Goal: Task Accomplishment & Management: Manage account settings

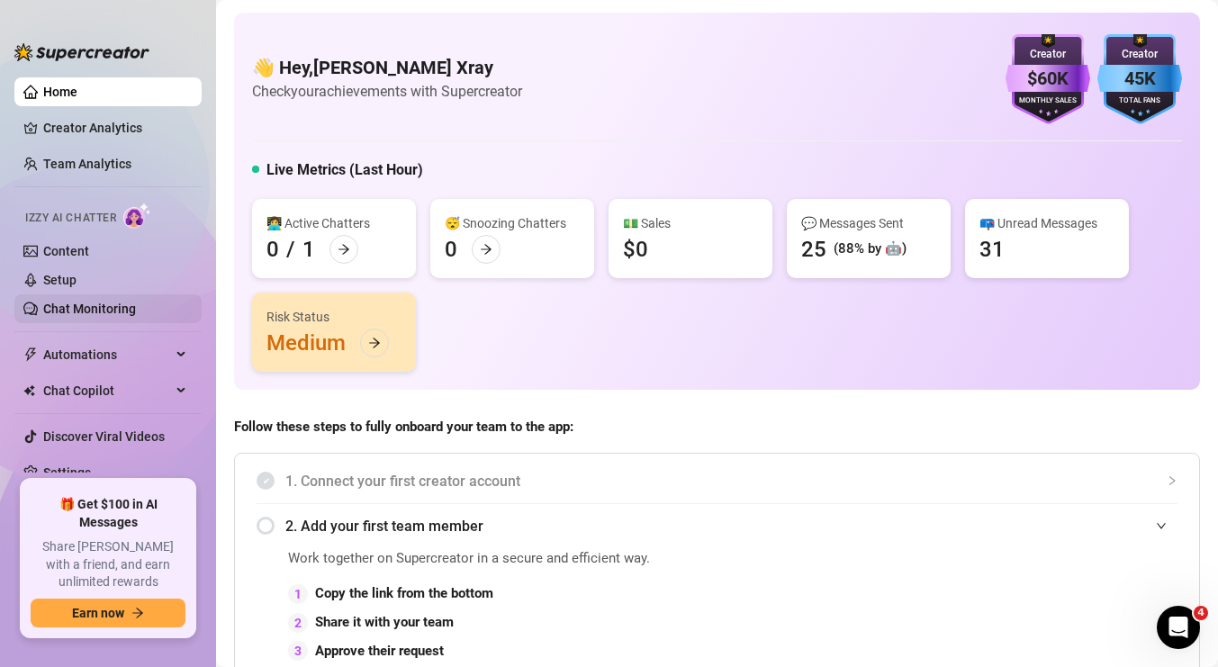
click at [56, 308] on link "Chat Monitoring" at bounding box center [89, 309] width 93 height 14
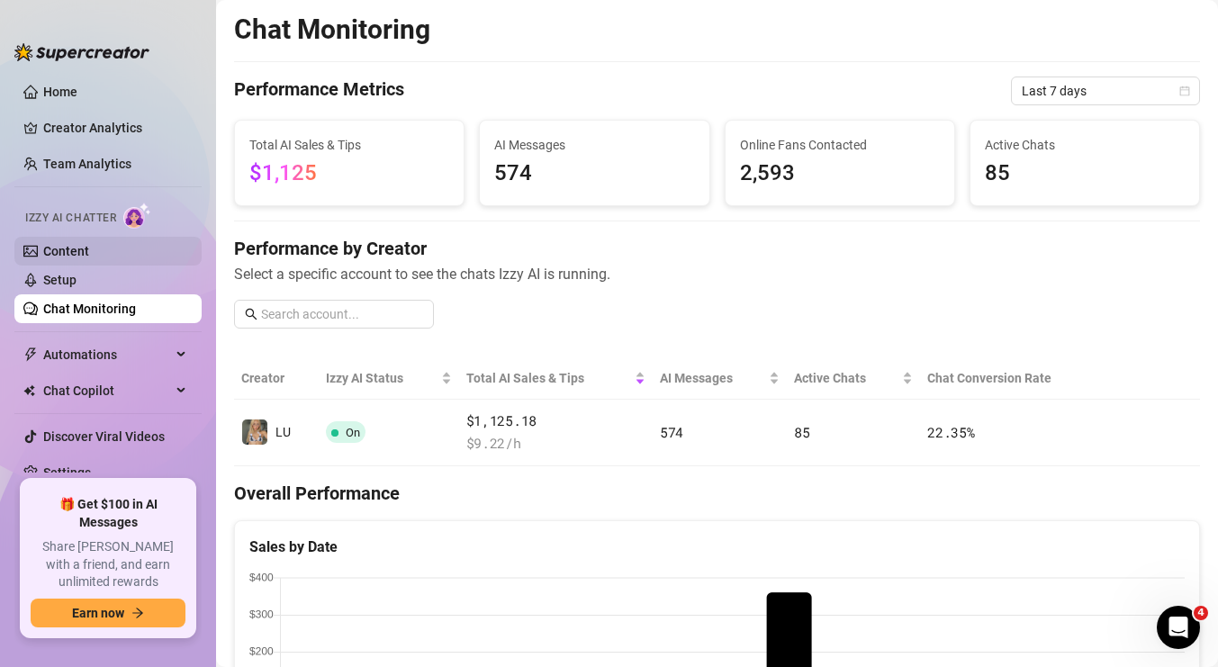
click at [51, 251] on link "Content" at bounding box center [66, 251] width 46 height 14
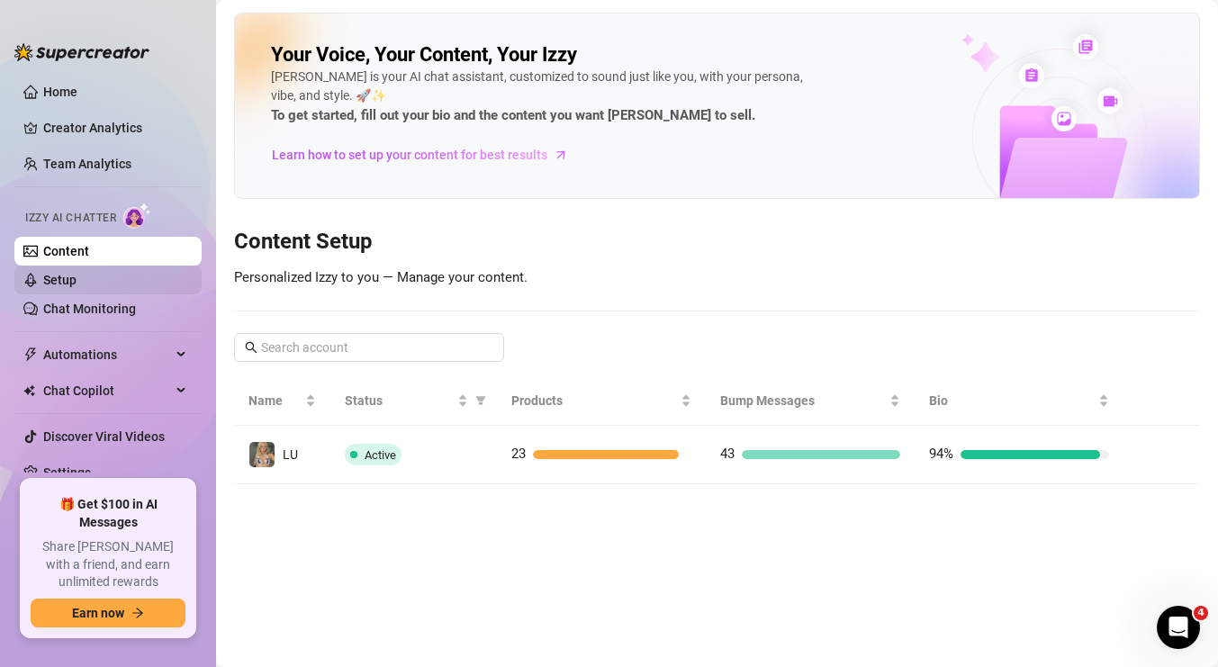
click at [54, 280] on link "Setup" at bounding box center [59, 280] width 33 height 14
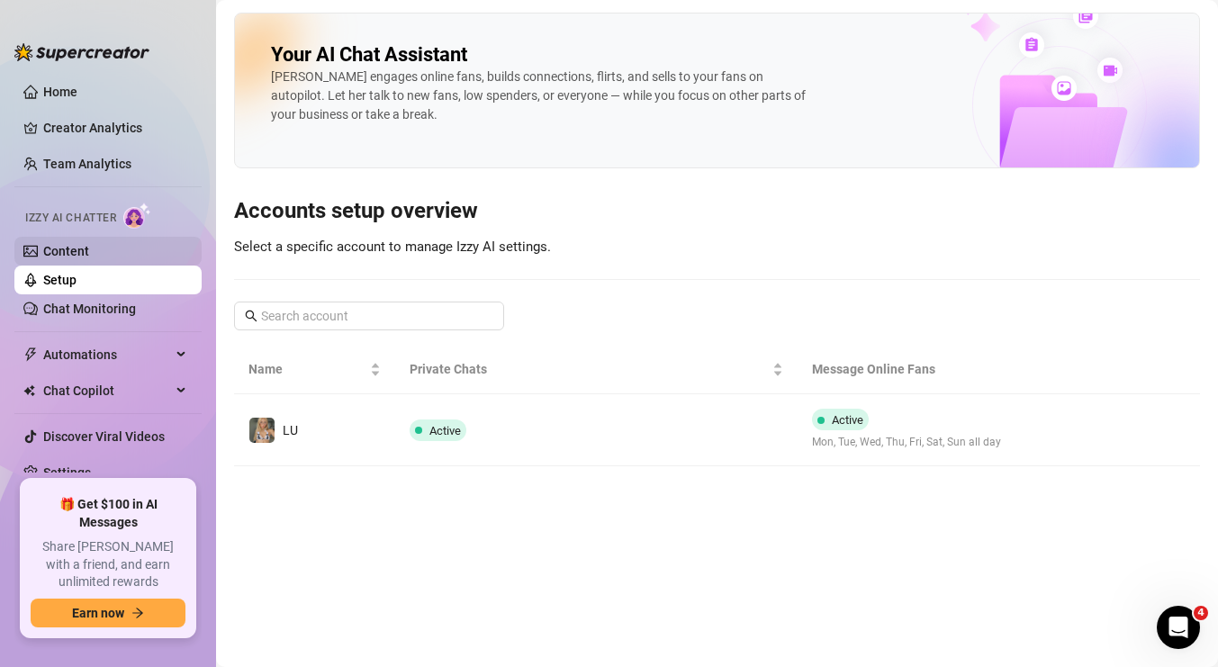
click at [89, 252] on link "Content" at bounding box center [66, 251] width 46 height 14
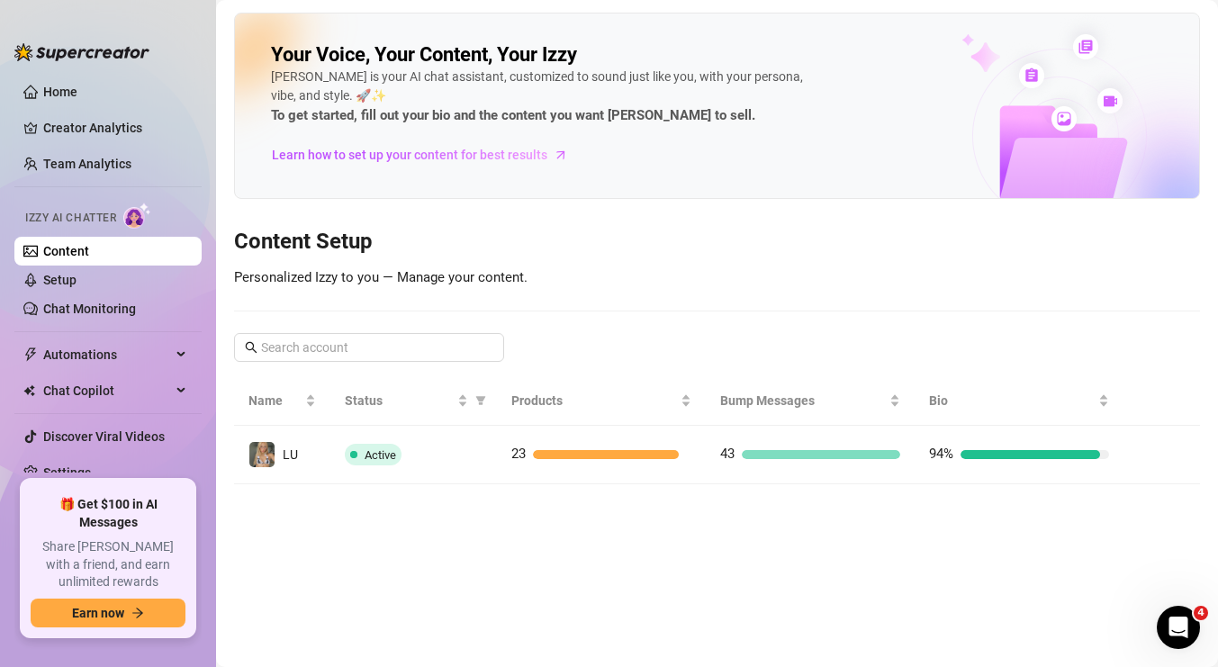
click at [77, 252] on link "Content" at bounding box center [66, 251] width 46 height 14
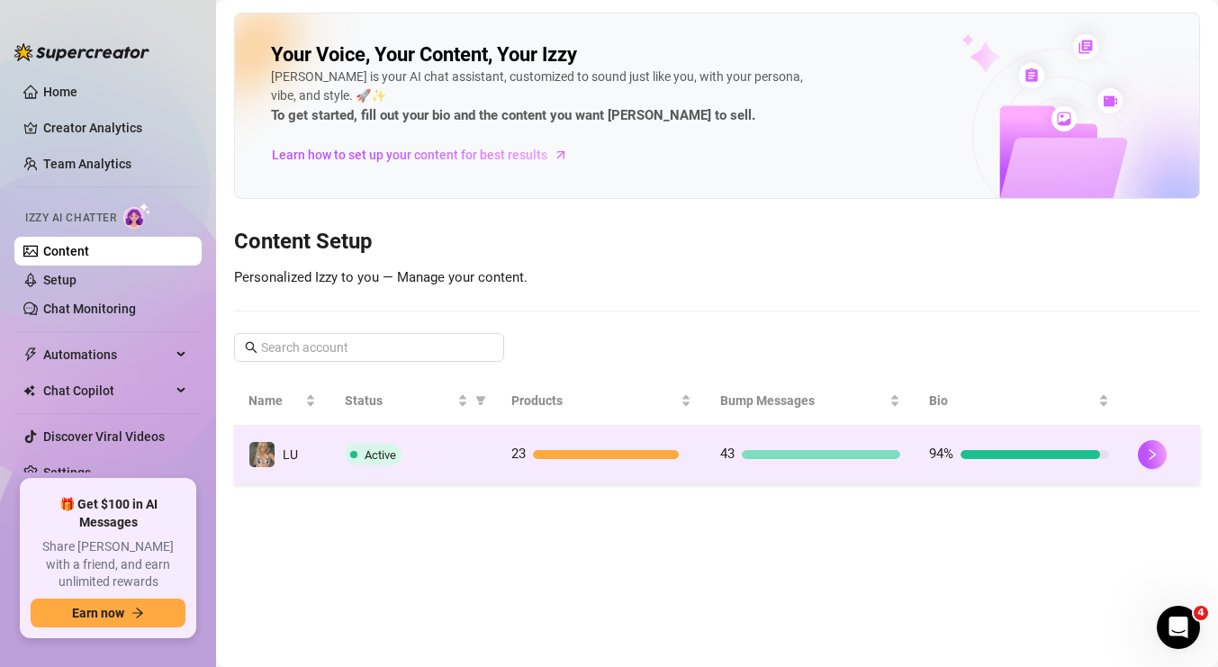
click at [537, 457] on div at bounding box center [606, 454] width 146 height 9
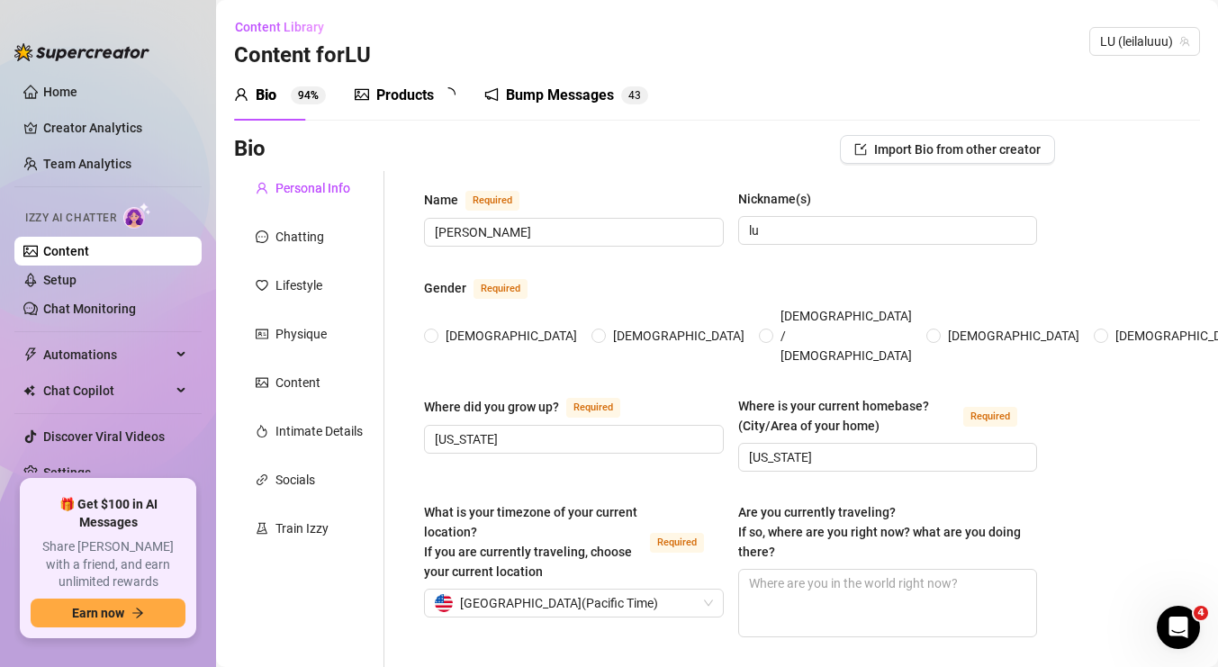
radio input "true"
type input "[DATE]"
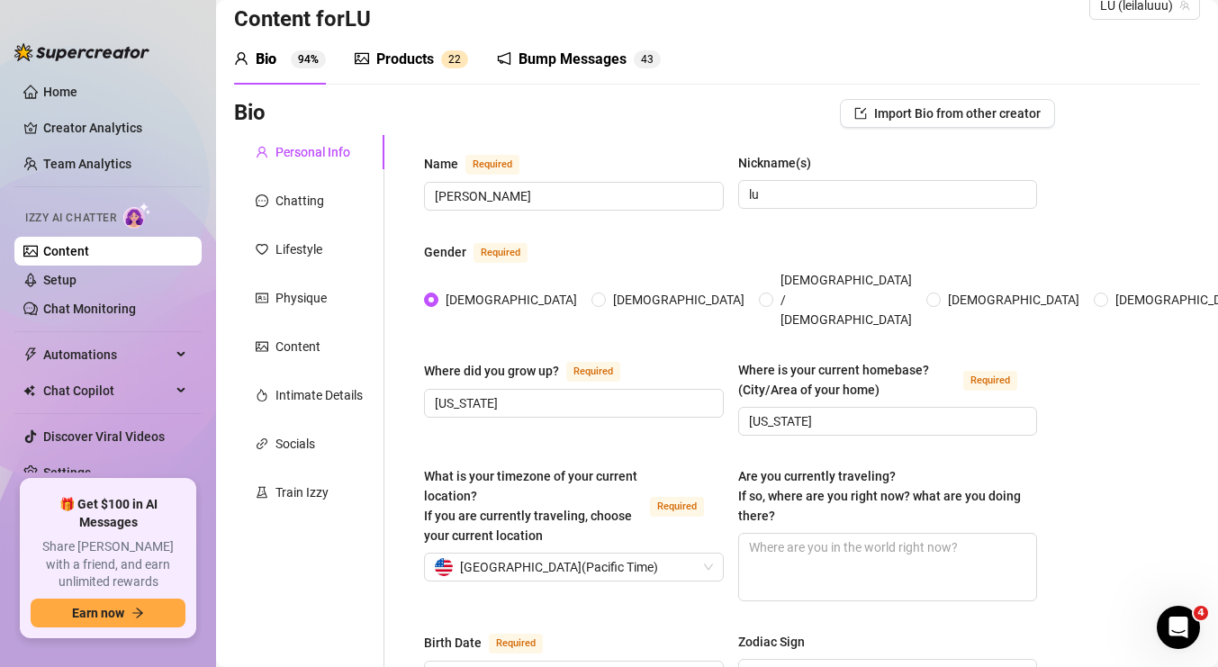
scroll to position [38, 0]
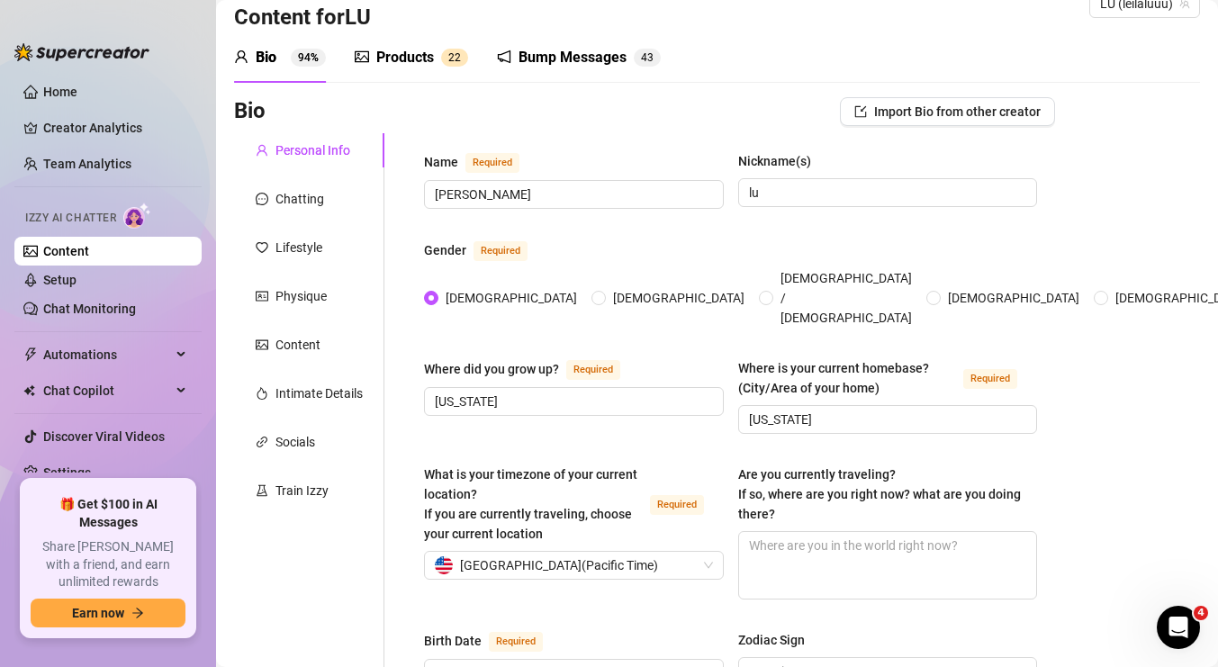
click at [386, 51] on div "Products" at bounding box center [405, 58] width 58 height 22
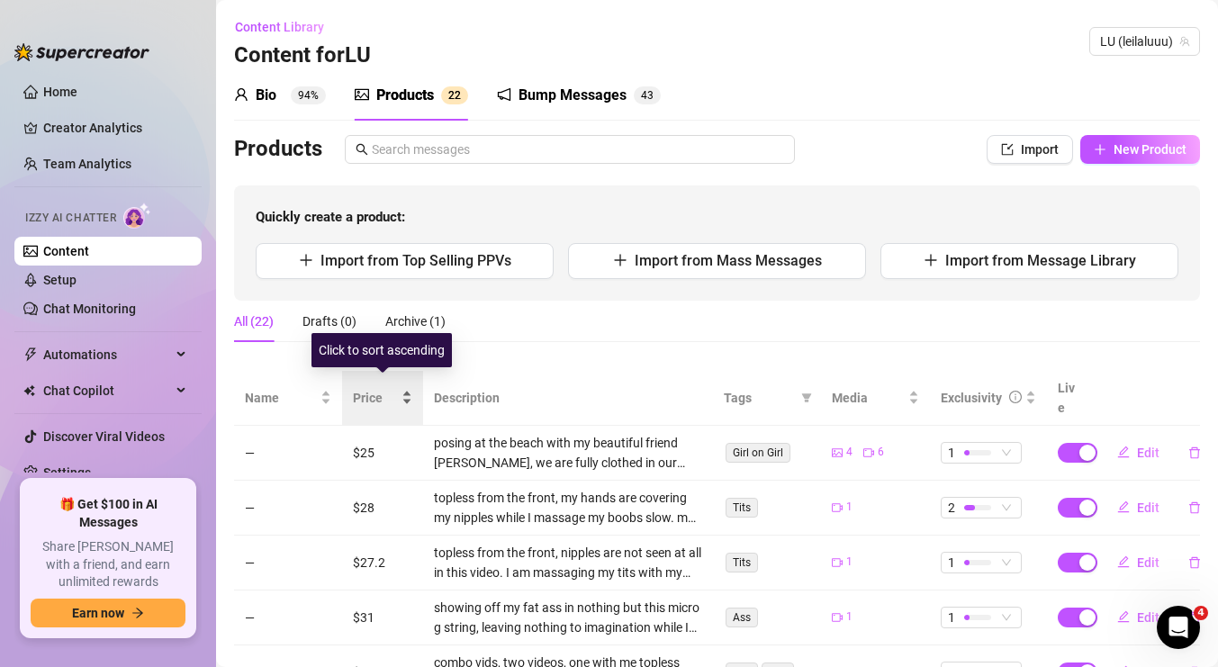
click at [362, 388] on span "Price" at bounding box center [375, 398] width 45 height 20
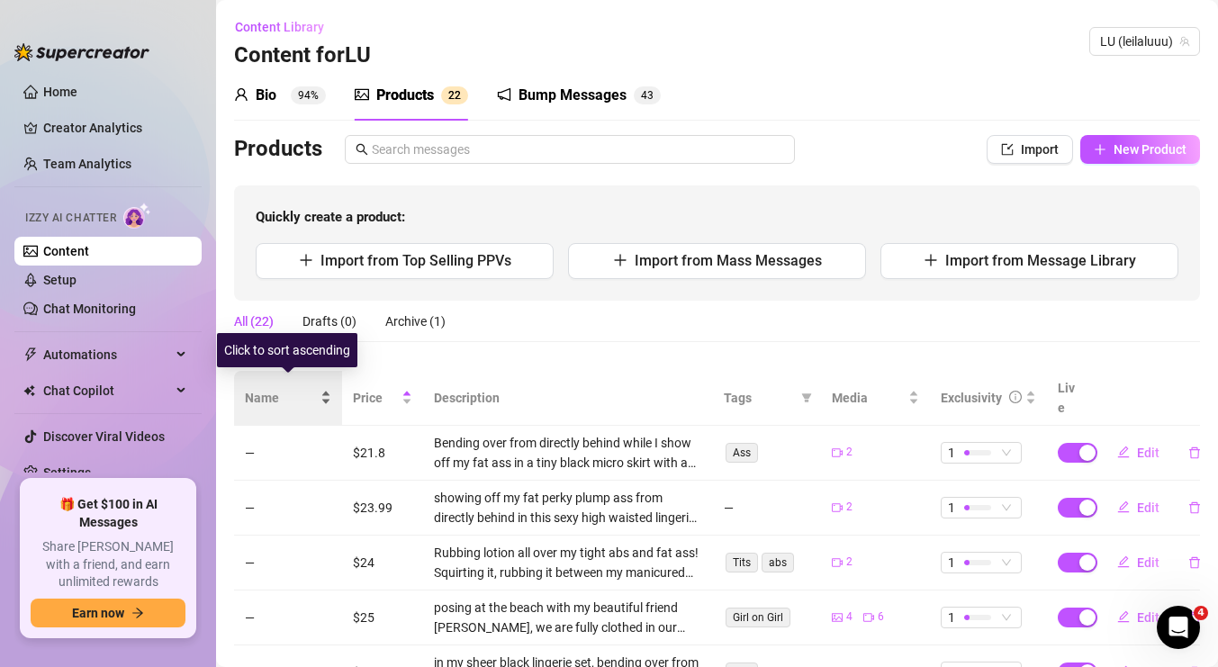
click at [265, 388] on span "Name" at bounding box center [281, 398] width 72 height 20
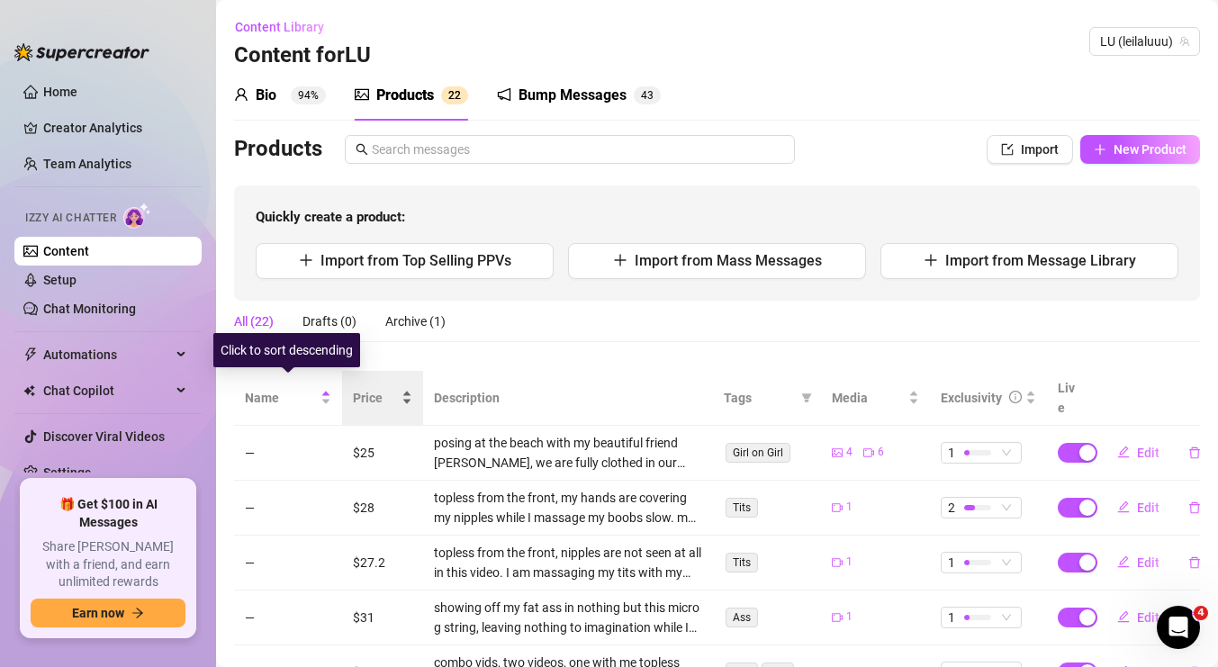
click at [366, 388] on span "Price" at bounding box center [375, 398] width 45 height 20
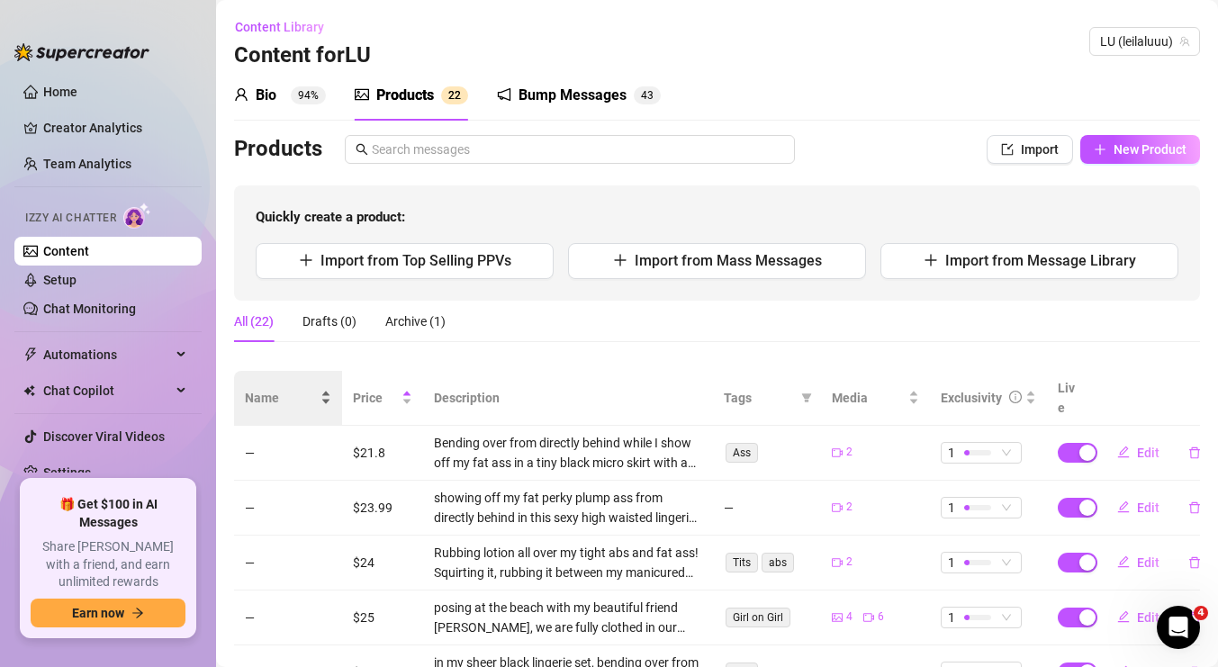
click at [249, 388] on span "Name" at bounding box center [281, 398] width 72 height 20
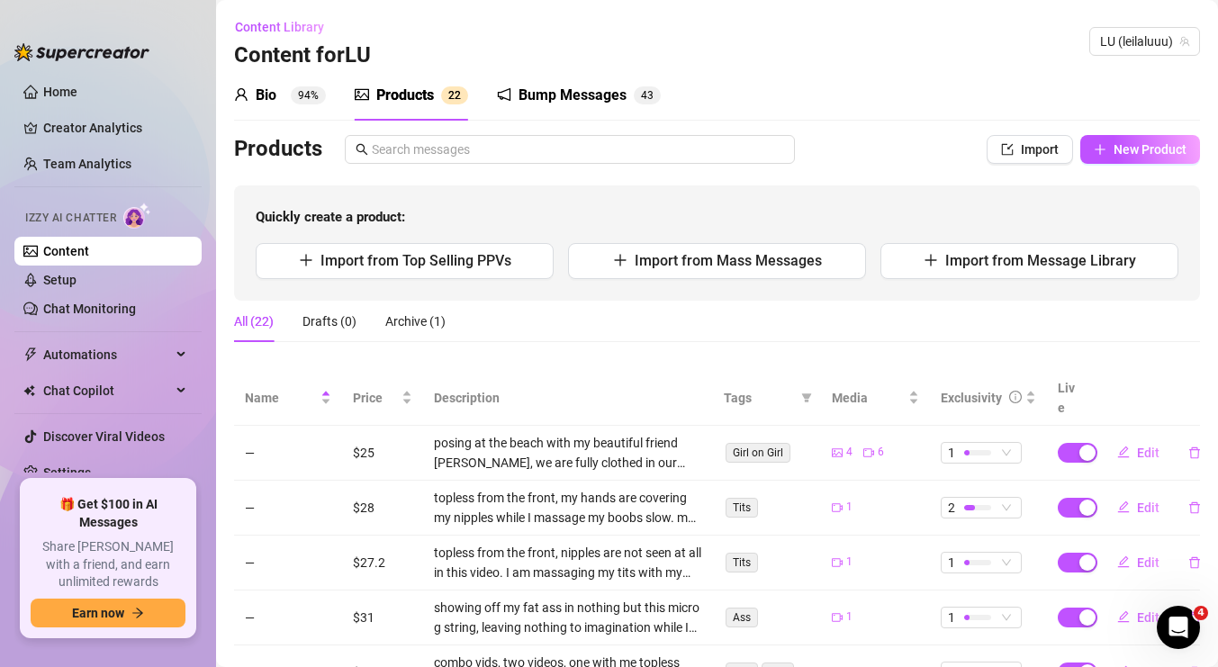
click at [593, 91] on div "Bump Messages" at bounding box center [573, 96] width 108 height 22
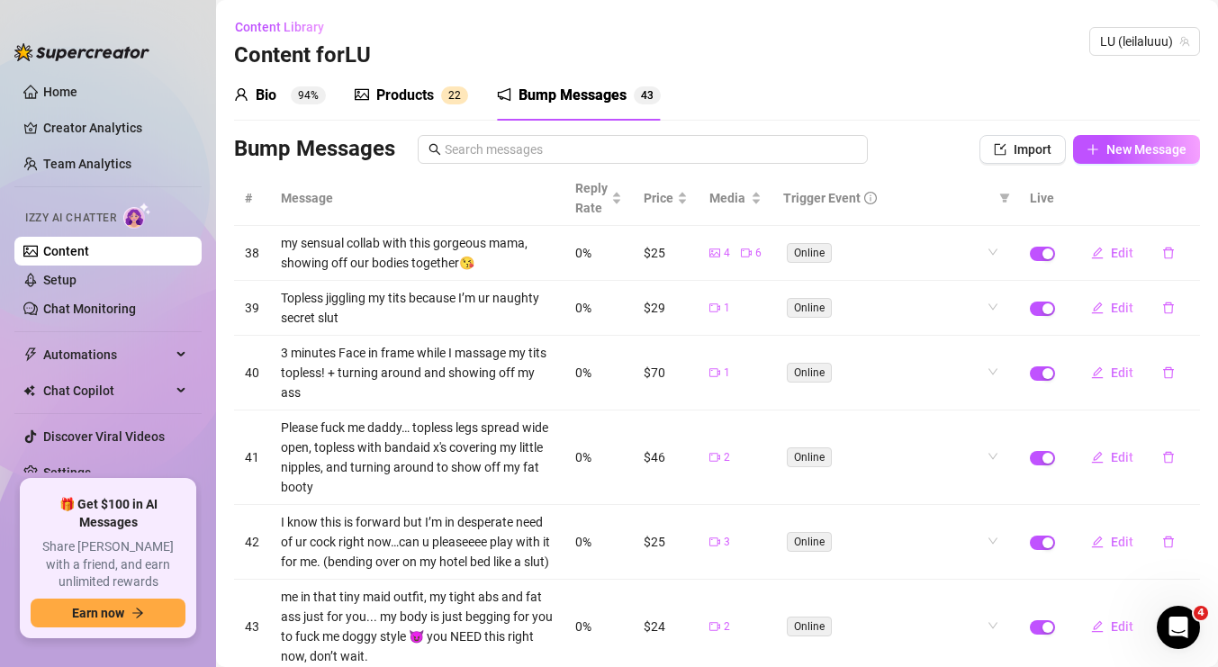
scroll to position [302, 0]
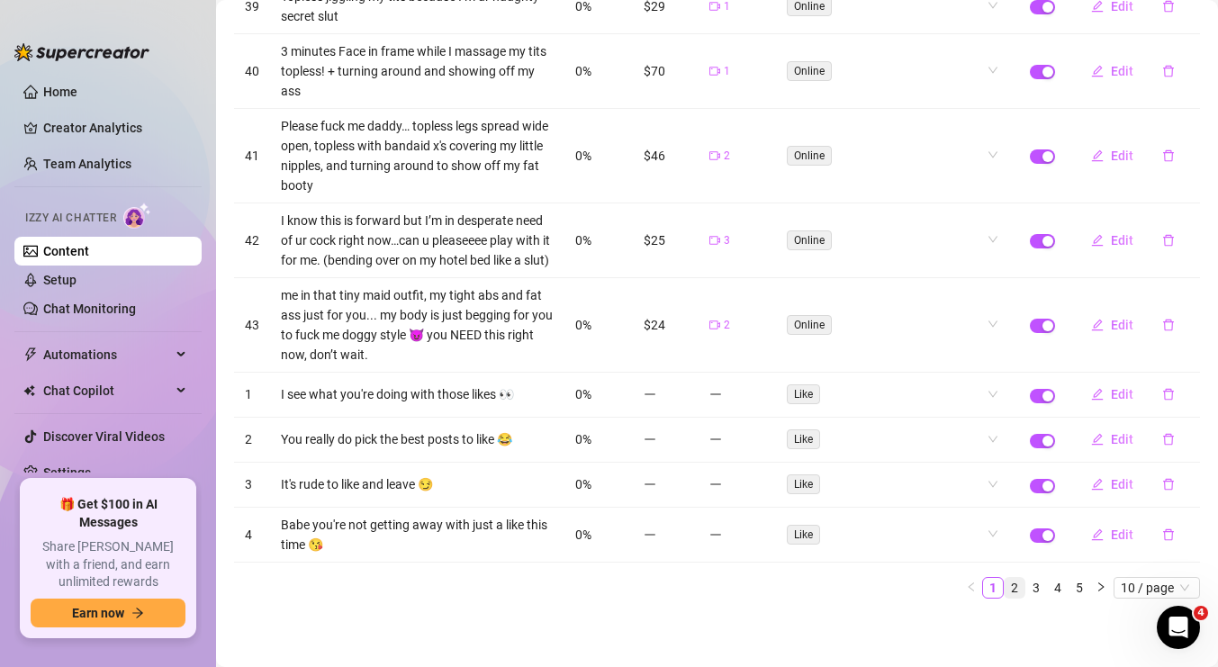
click at [1013, 584] on link "2" at bounding box center [1015, 588] width 20 height 20
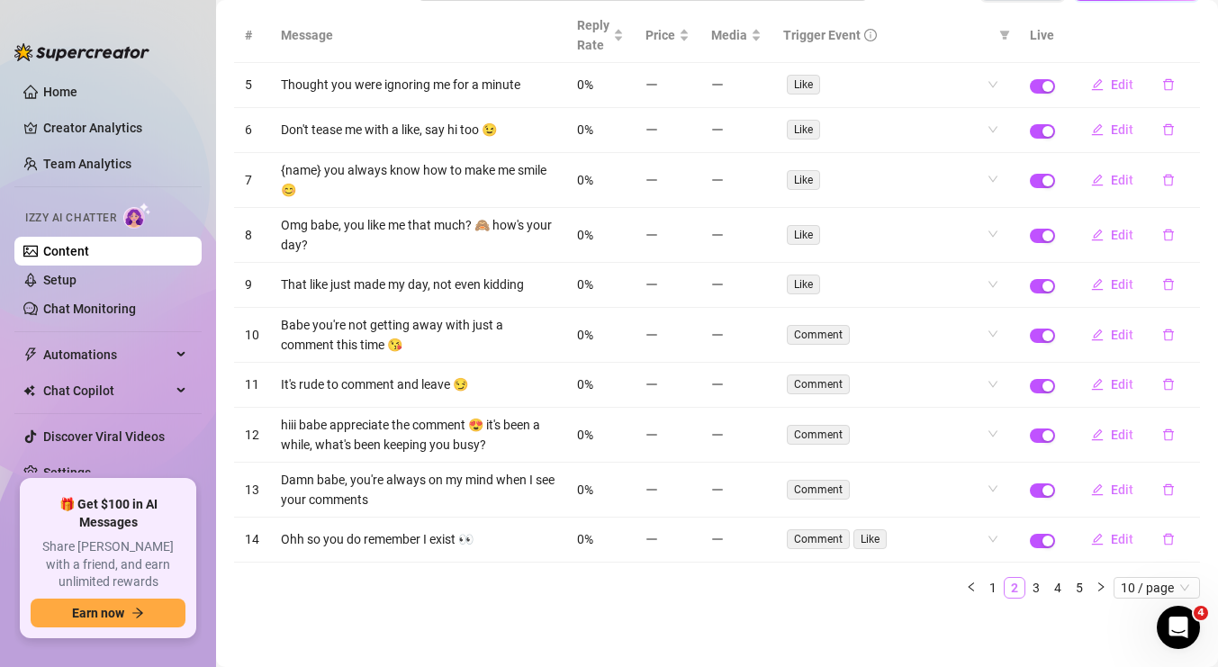
scroll to position [163, 0]
click at [1034, 583] on link "3" at bounding box center [1037, 588] width 20 height 20
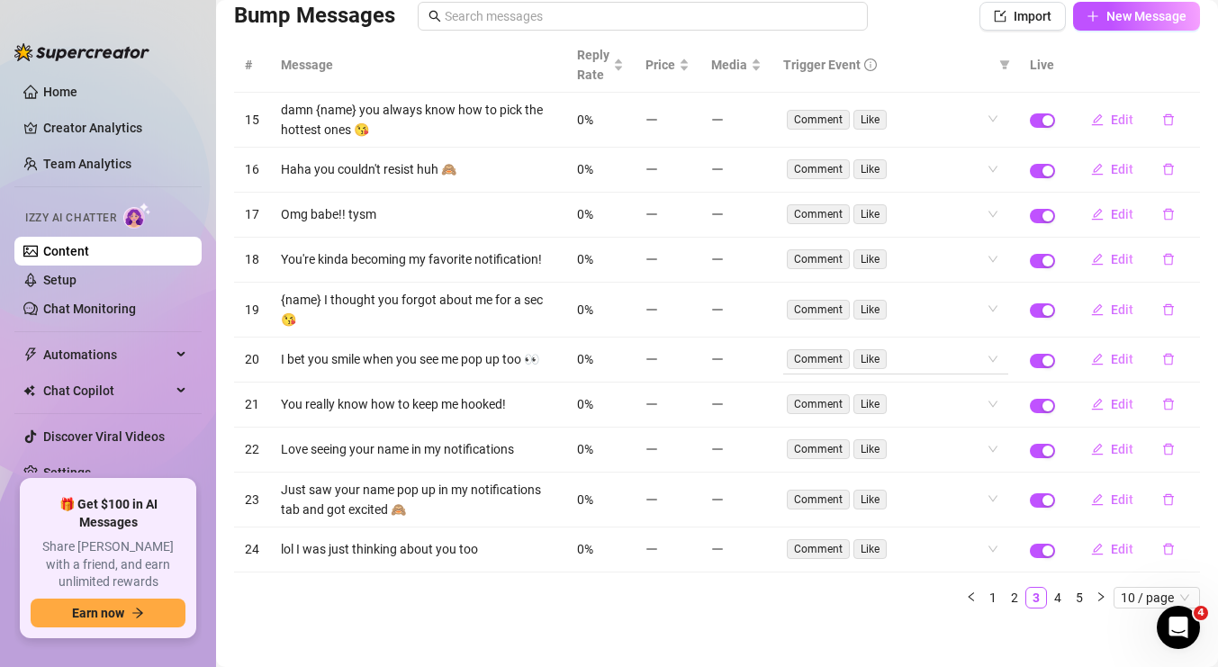
scroll to position [0, 0]
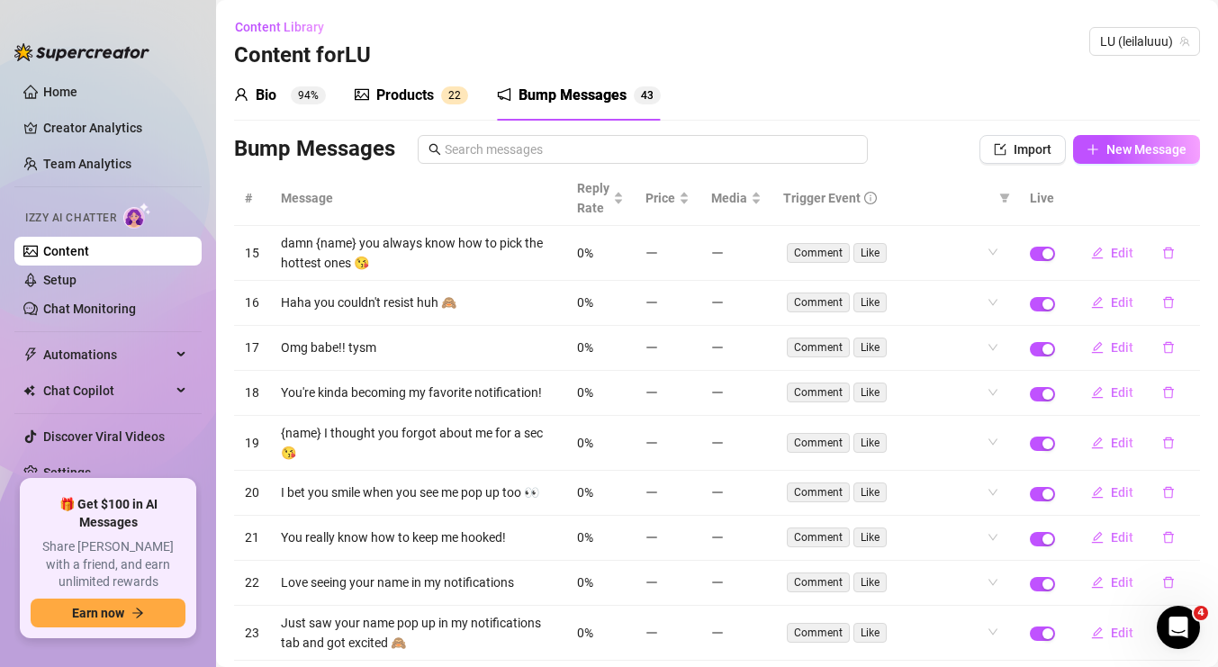
click at [543, 89] on div "Bump Messages" at bounding box center [573, 96] width 108 height 22
click at [409, 95] on div "Products" at bounding box center [405, 96] width 58 height 22
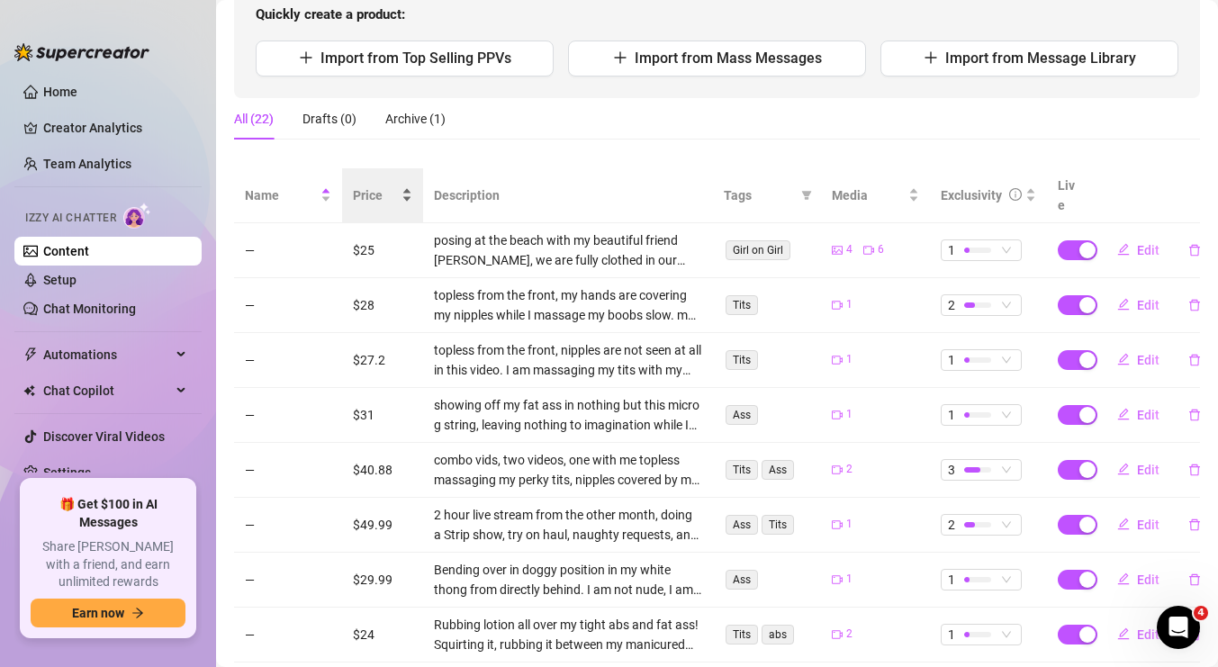
scroll to position [202, 0]
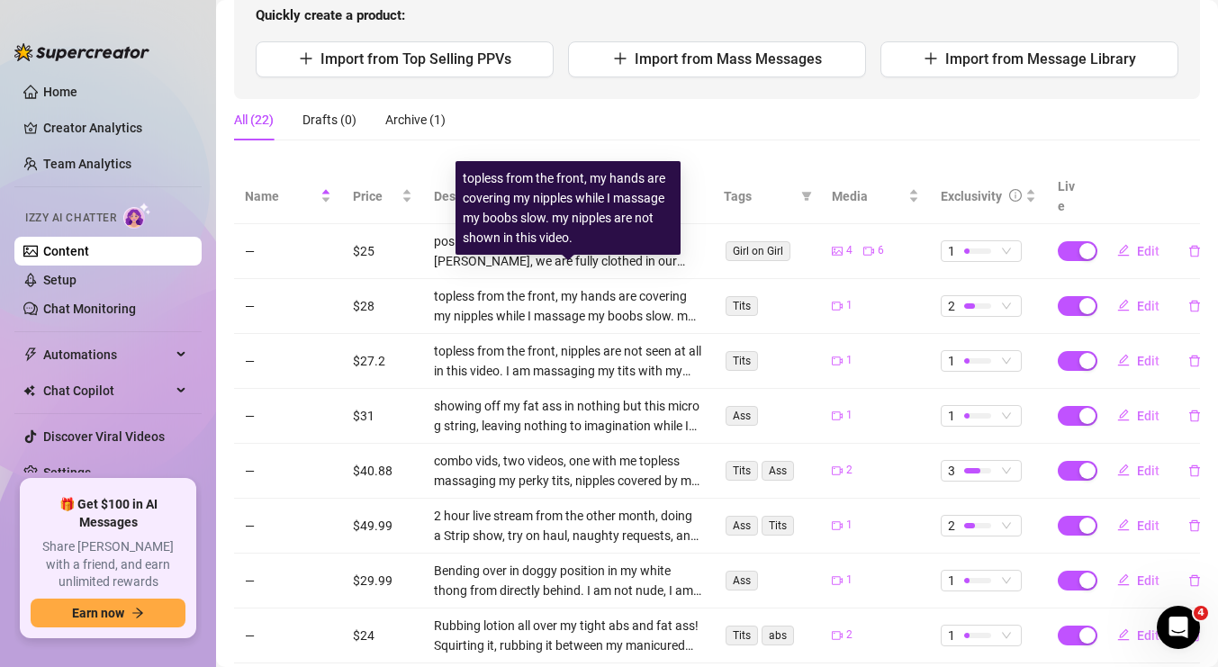
click at [515, 222] on div "topless from the front, my hands are covering my nipples while I massage my boo…" at bounding box center [568, 207] width 211 height 79
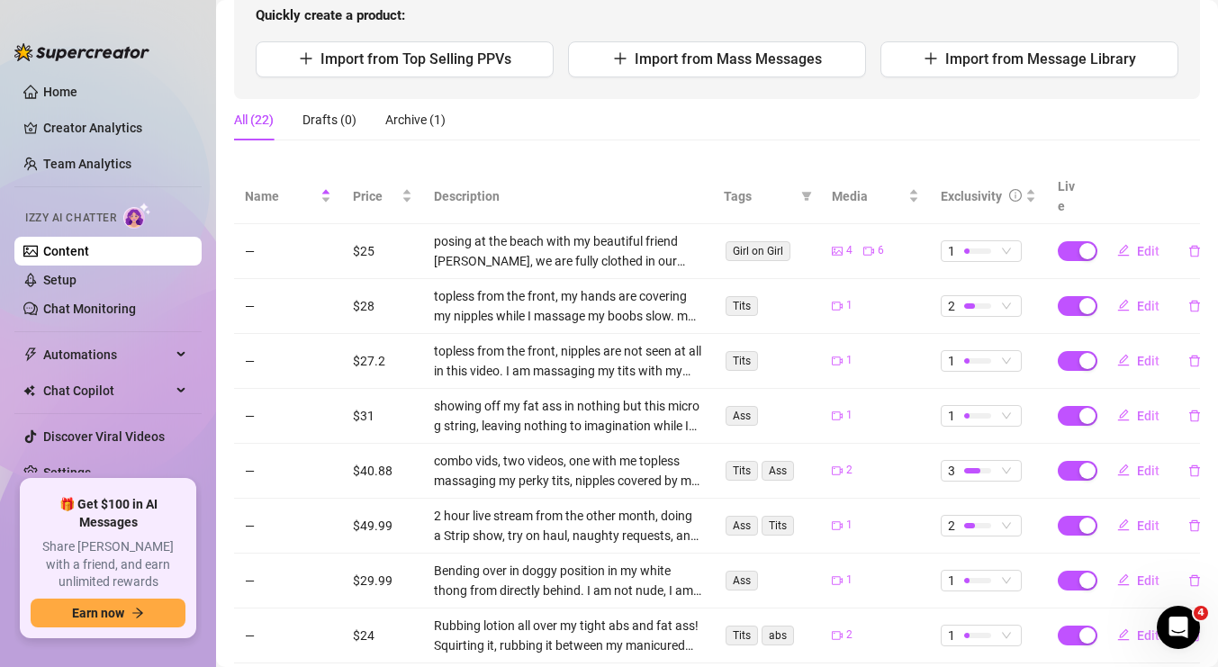
click at [393, 233] on td "$25" at bounding box center [382, 251] width 81 height 55
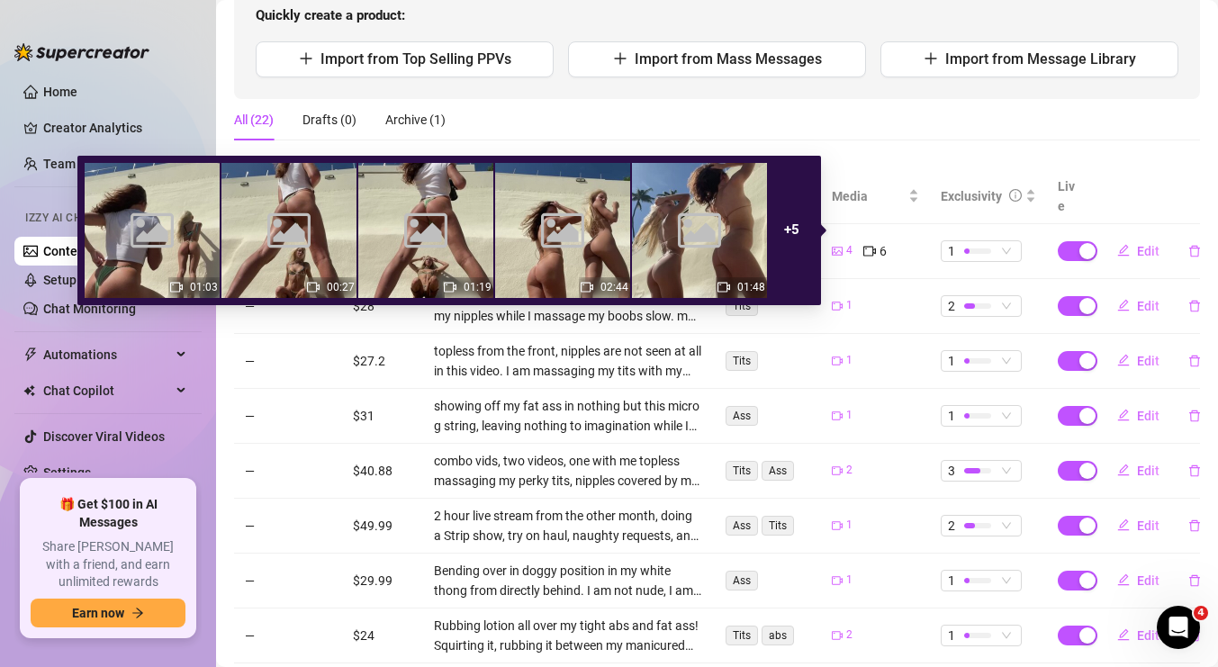
click at [858, 241] on div "4 6" at bounding box center [875, 251] width 86 height 20
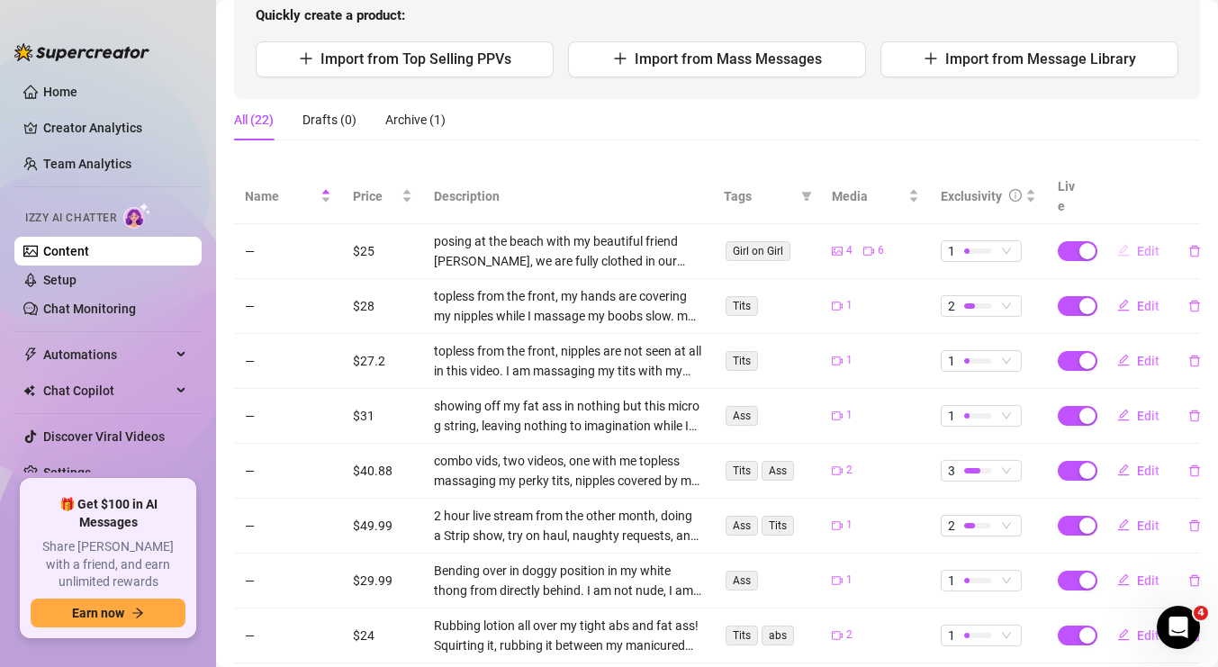
drag, startPoint x: 1130, startPoint y: 234, endPoint x: 1144, endPoint y: 228, distance: 14.9
click at [1144, 237] on button "Edit" at bounding box center [1138, 251] width 71 height 29
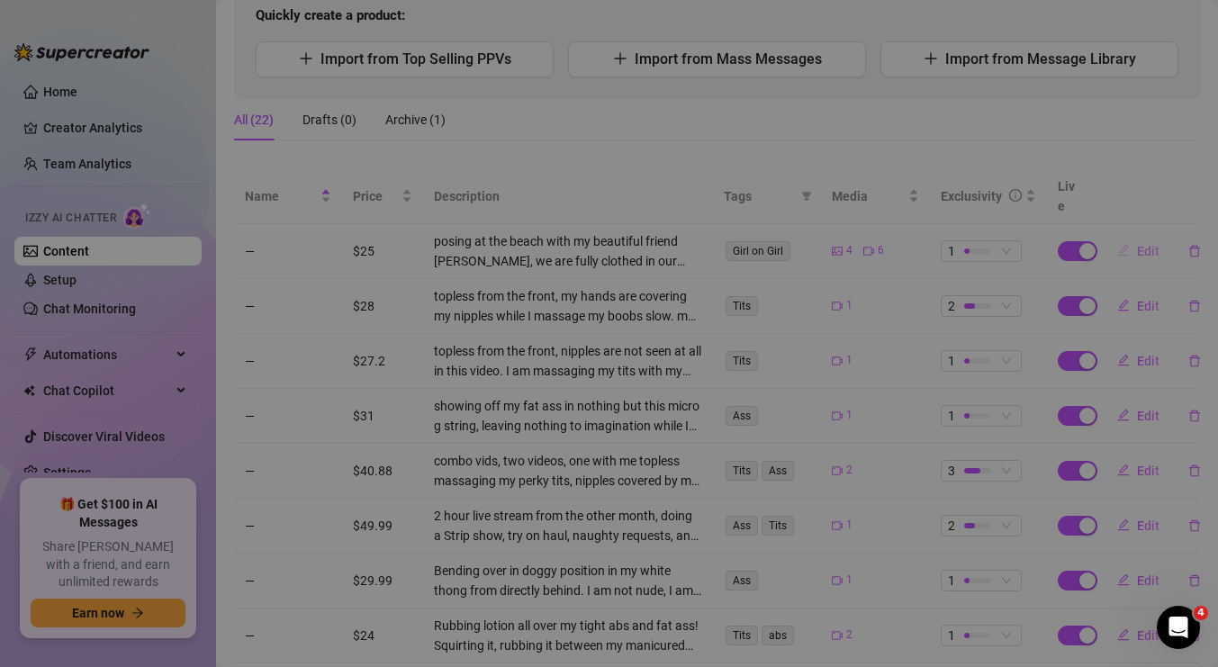
click at [1144, 228] on div "Edit Bundle Account LU (@leilaluuu) Name Name is for your internal organization…" at bounding box center [609, 333] width 1218 height 667
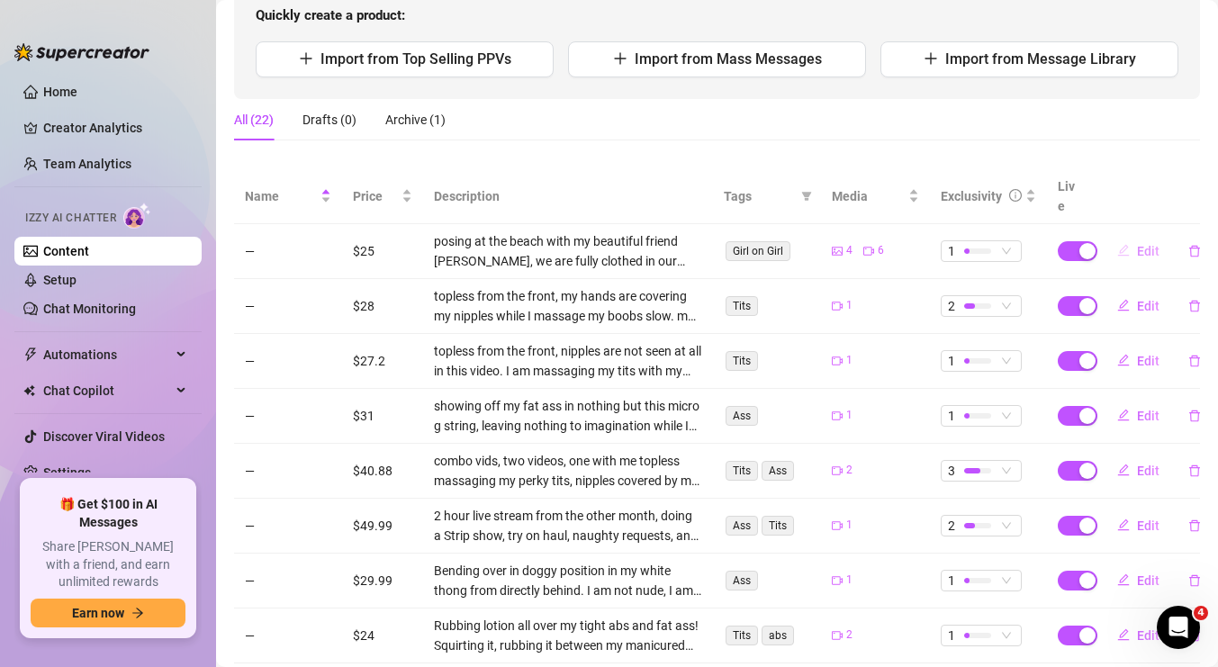
click at [1143, 244] on span "Edit" at bounding box center [1148, 251] width 23 height 14
type textarea "my sensual collab with this gorgeous mama, showing off our bodies together😘"
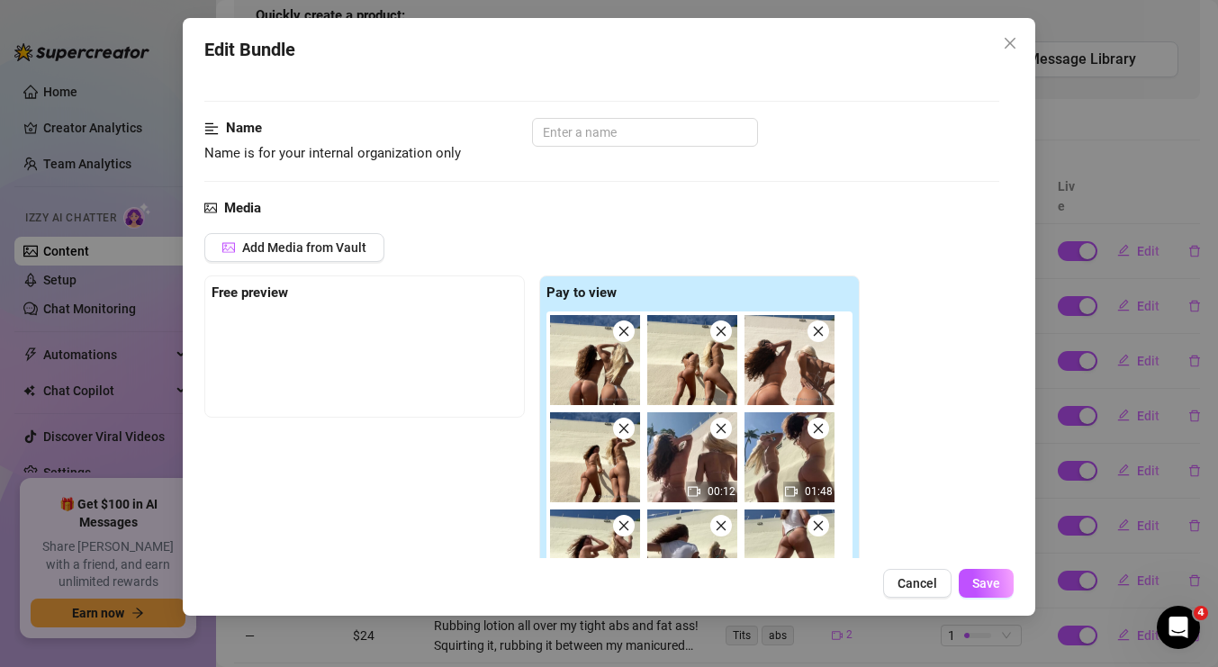
scroll to position [0, 0]
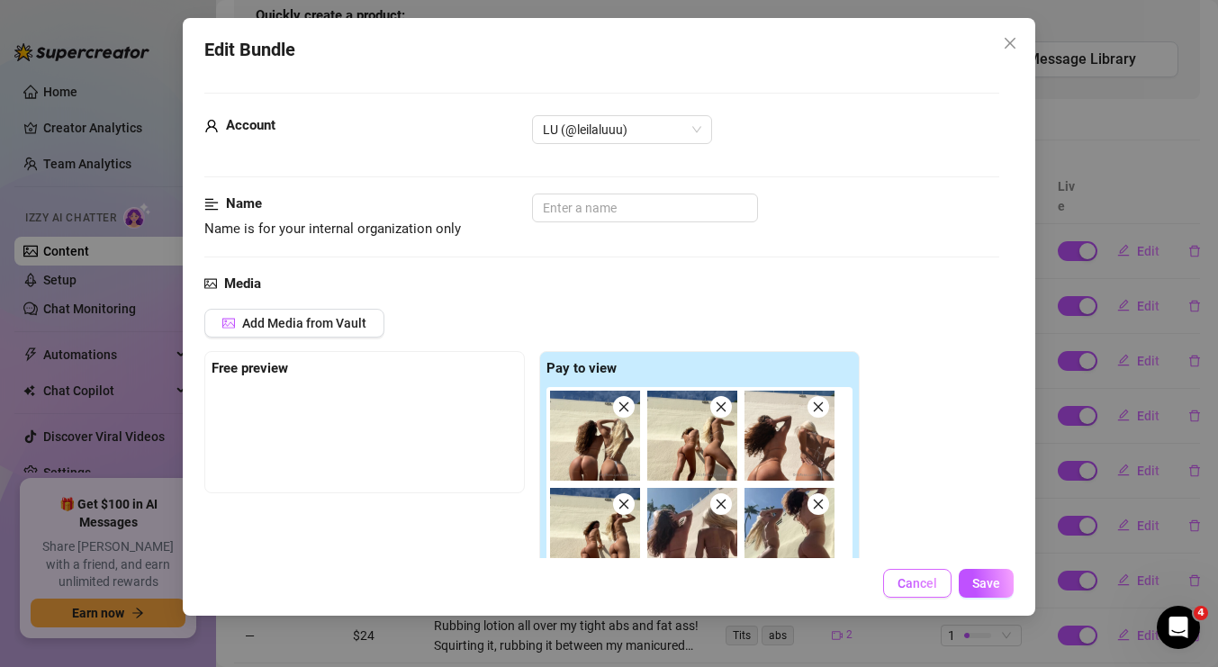
click at [927, 592] on button "Cancel" at bounding box center [917, 583] width 68 height 29
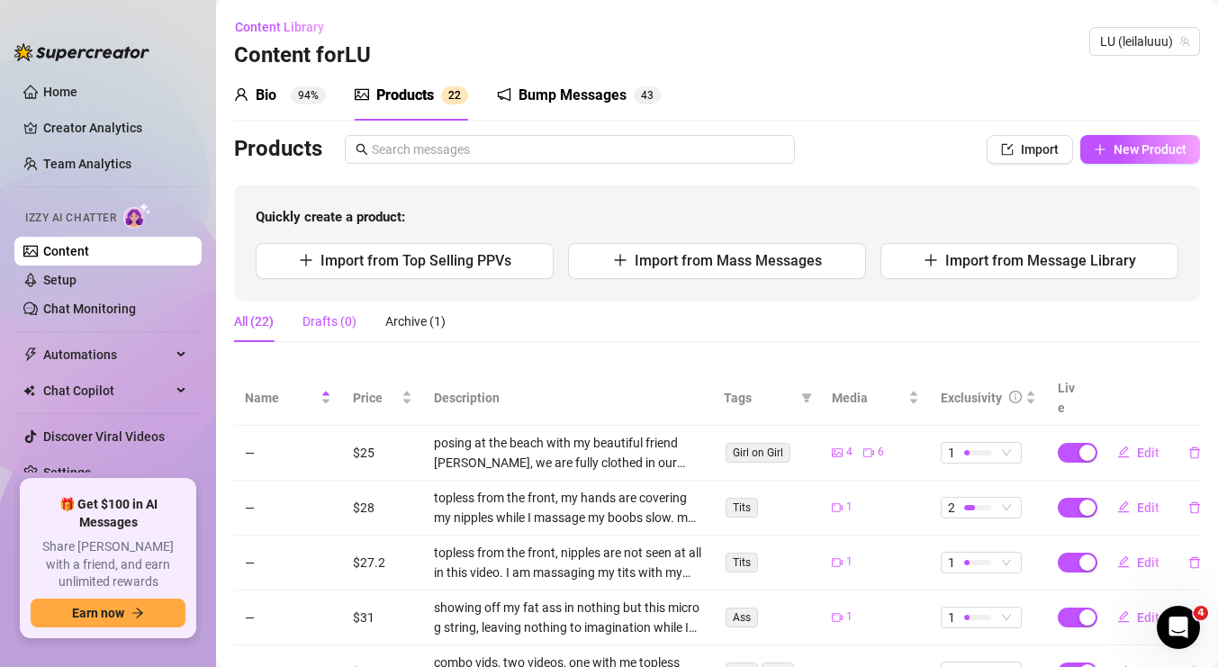
click at [320, 321] on div "Drafts (0)" at bounding box center [330, 322] width 54 height 20
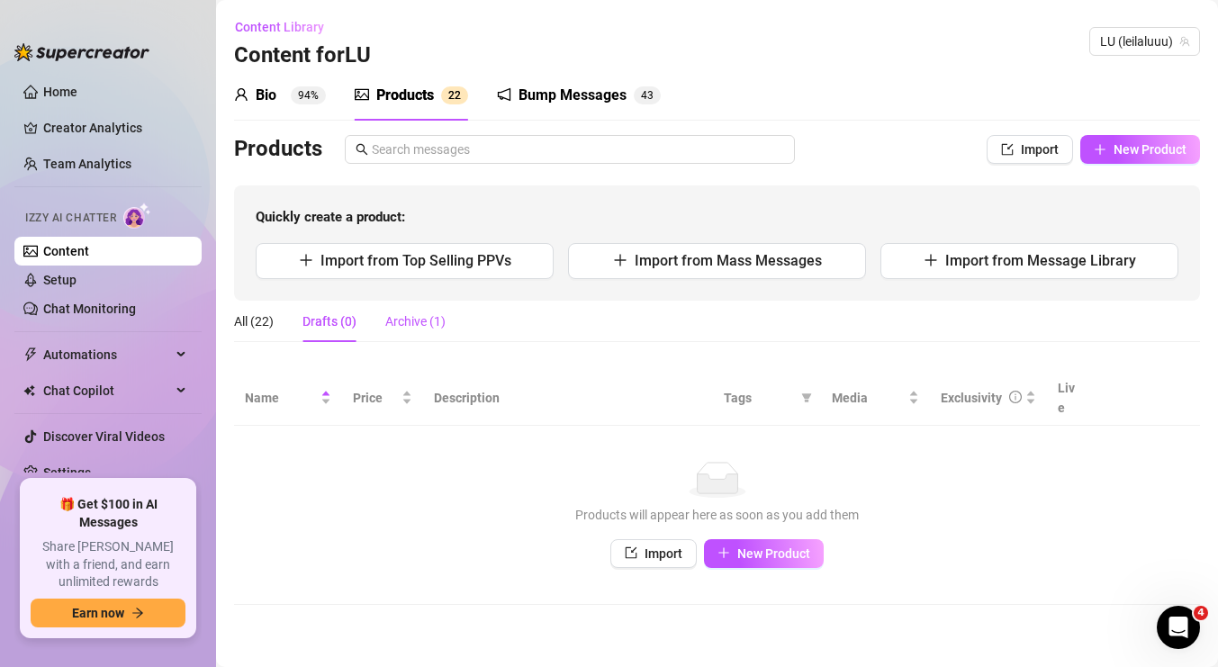
click at [425, 312] on div "Archive (1)" at bounding box center [415, 322] width 60 height 20
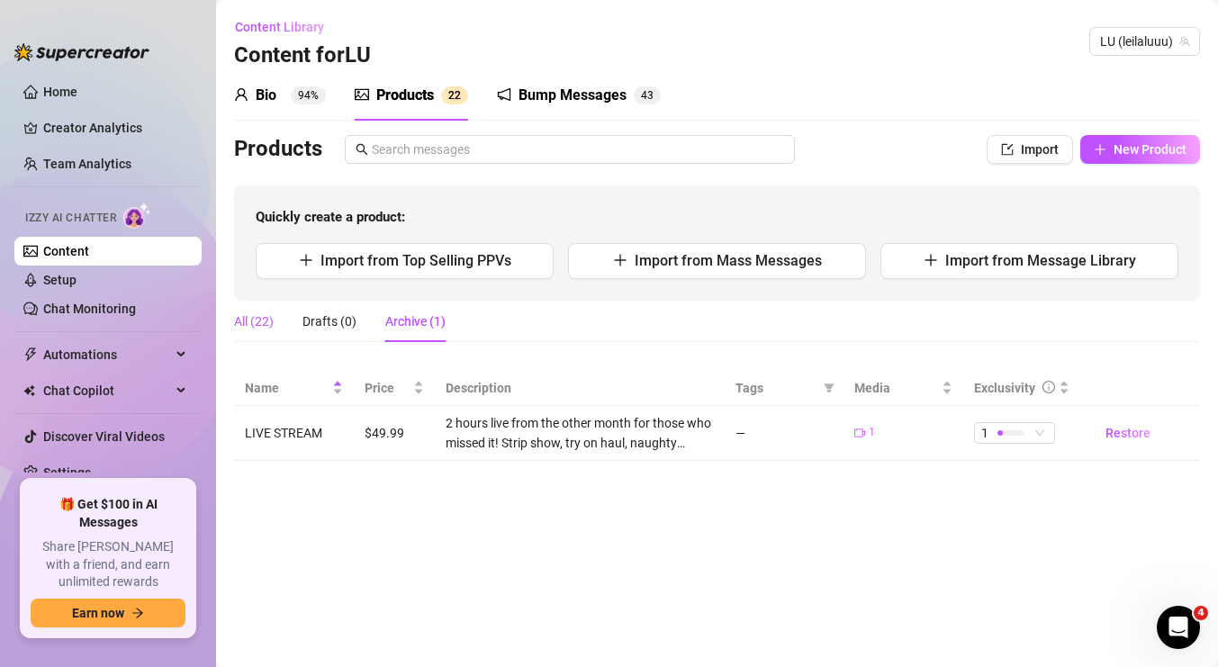
click at [258, 315] on div "All (22)" at bounding box center [254, 322] width 40 height 20
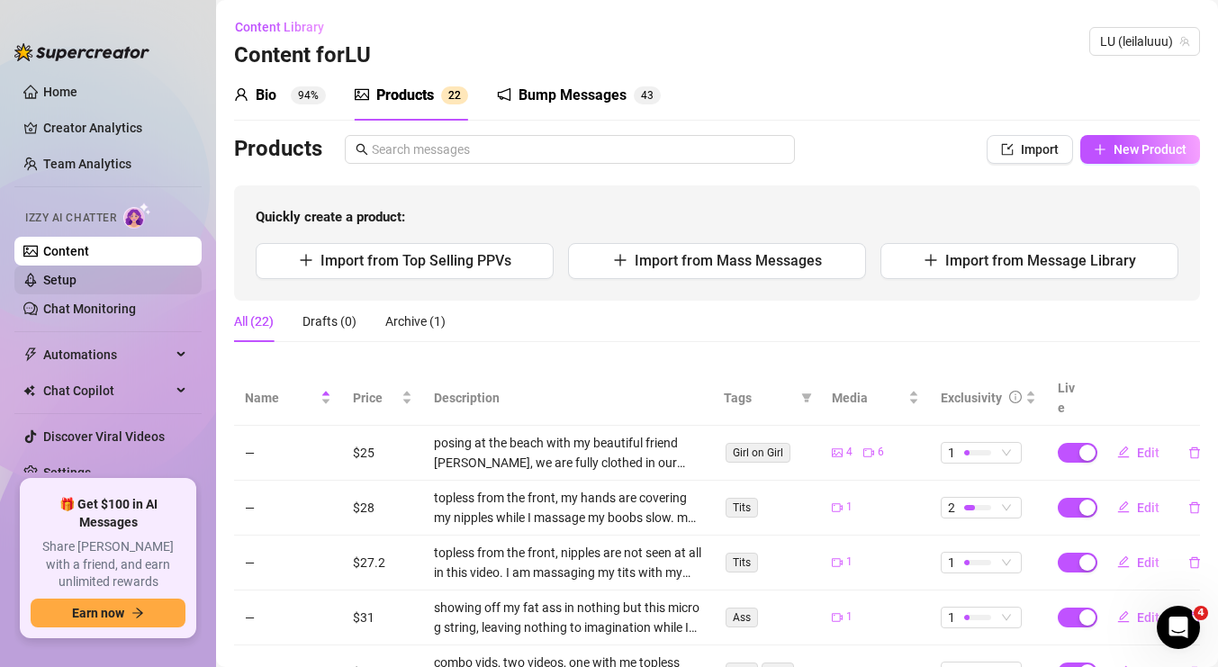
click at [77, 278] on link "Setup" at bounding box center [59, 280] width 33 height 14
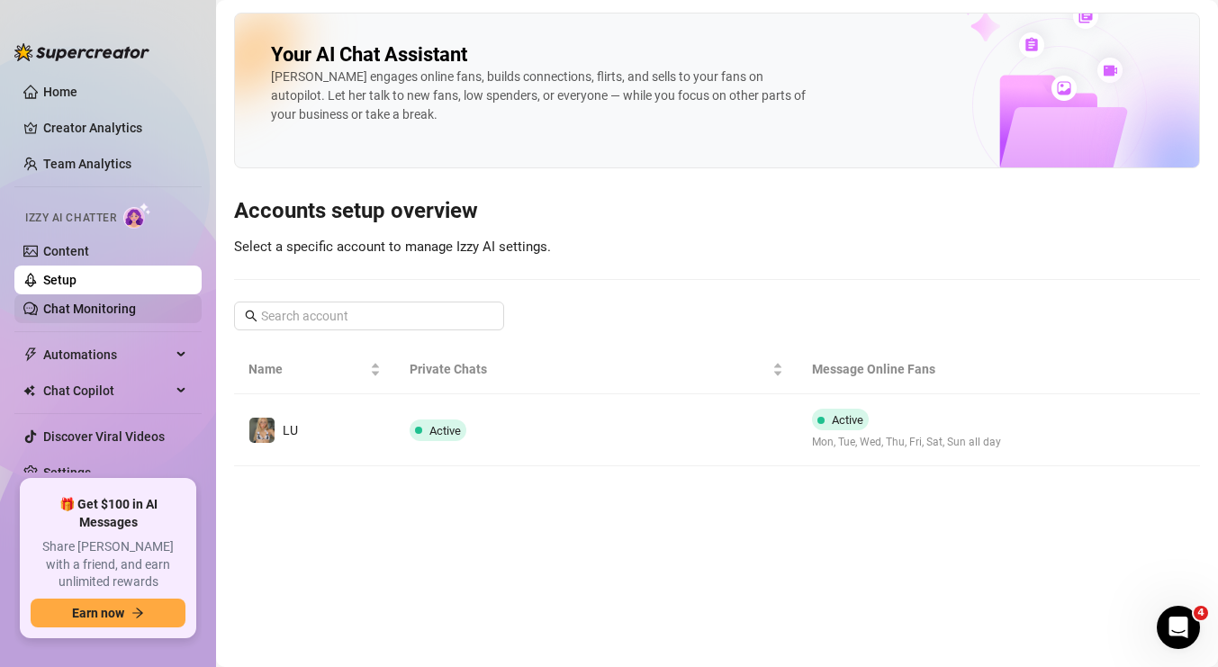
click at [76, 304] on link "Chat Monitoring" at bounding box center [89, 309] width 93 height 14
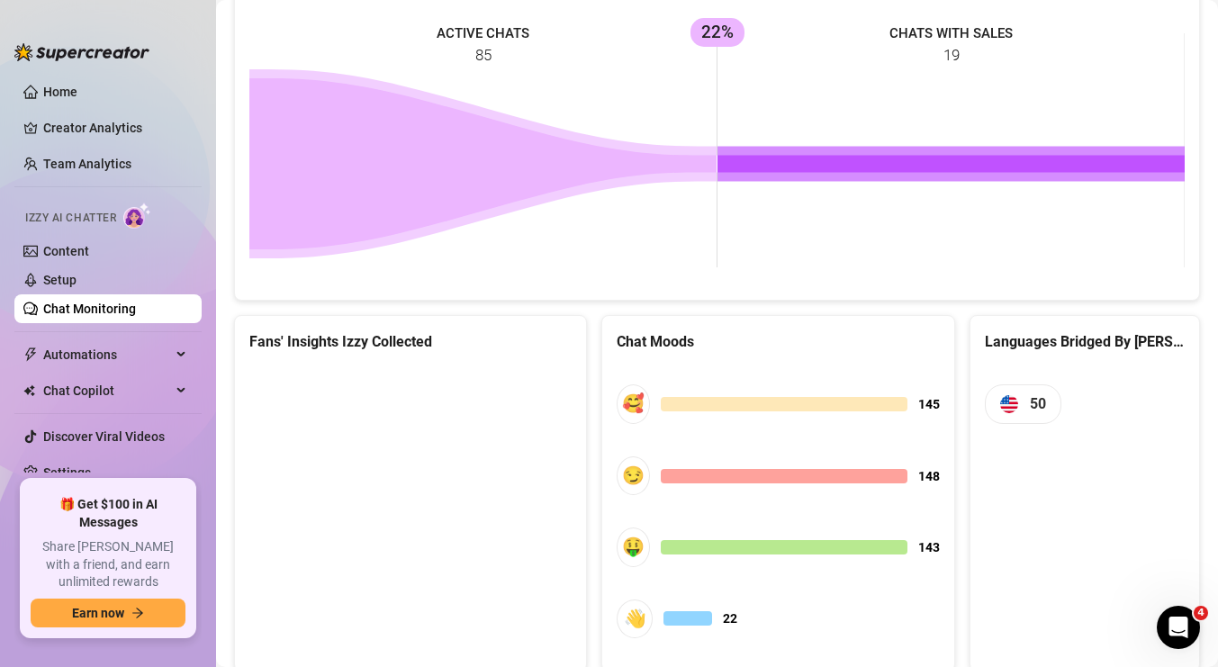
scroll to position [876, 0]
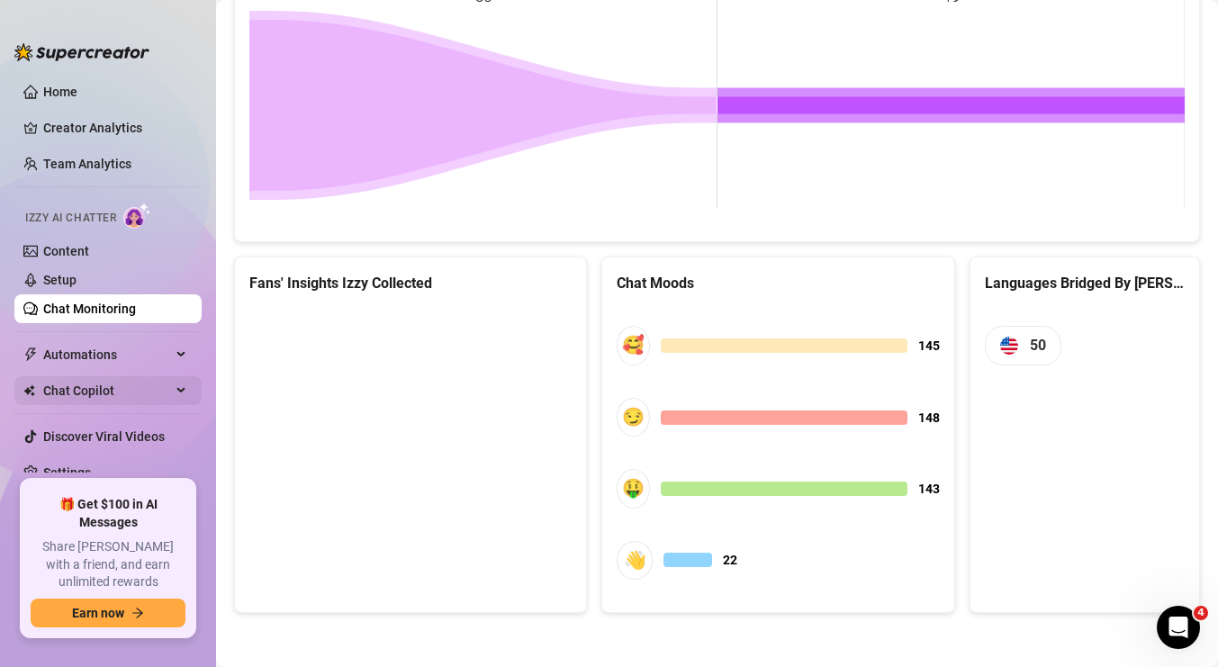
click at [74, 404] on span "Chat Copilot" at bounding box center [107, 390] width 128 height 29
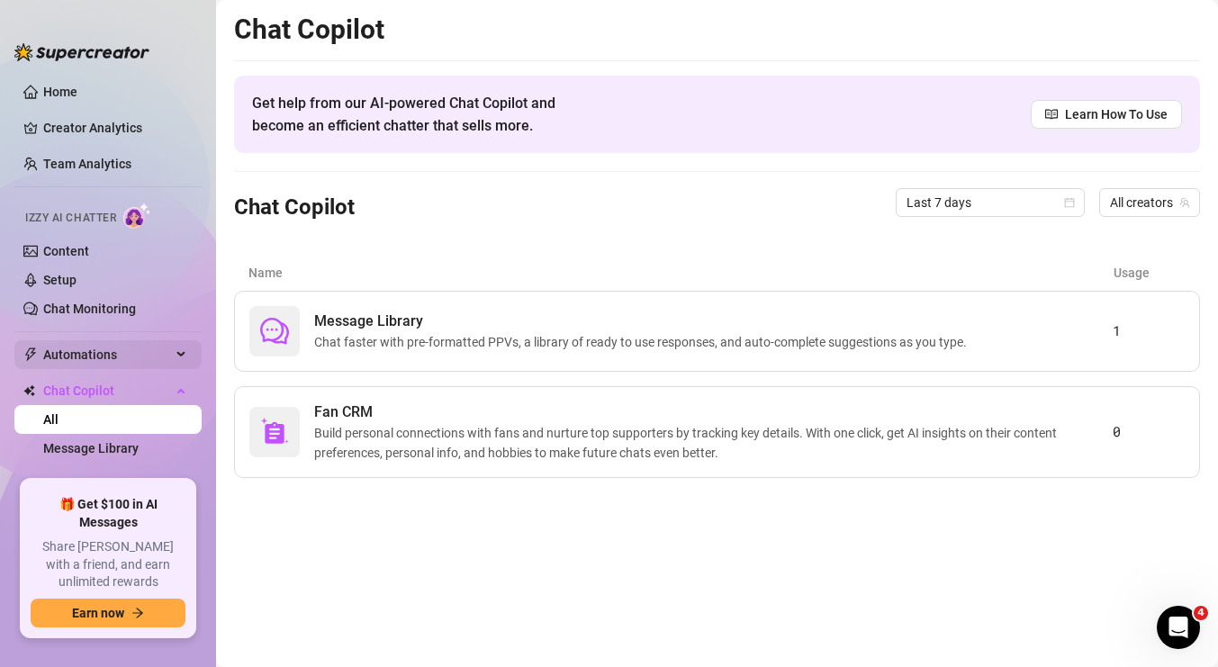
click at [82, 354] on span "Automations" at bounding box center [107, 354] width 128 height 29
